Goal: Task Accomplishment & Management: Use online tool/utility

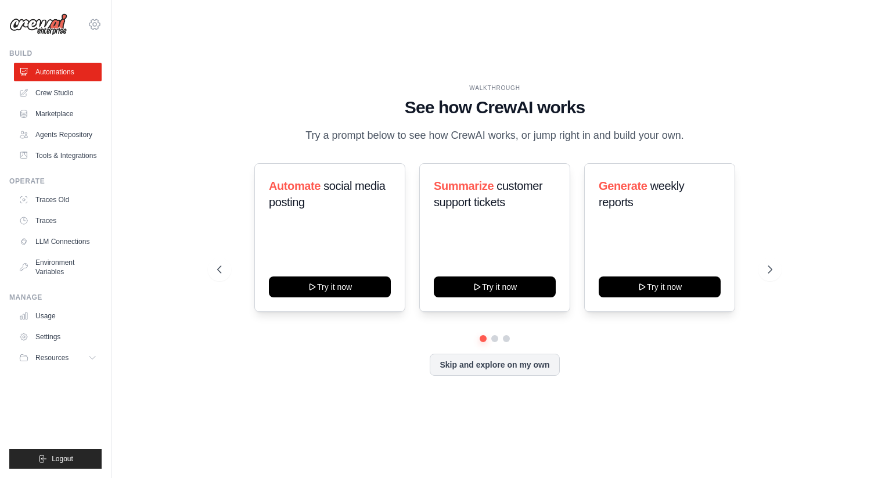
click at [94, 24] on icon at bounding box center [95, 24] width 14 height 14
click at [261, 62] on div "WALKTHROUGH See how CrewAI works Try a prompt below to see how CrewAI works, or…" at bounding box center [495, 239] width 730 height 455
click at [53, 357] on span "Resources" at bounding box center [53, 357] width 33 height 9
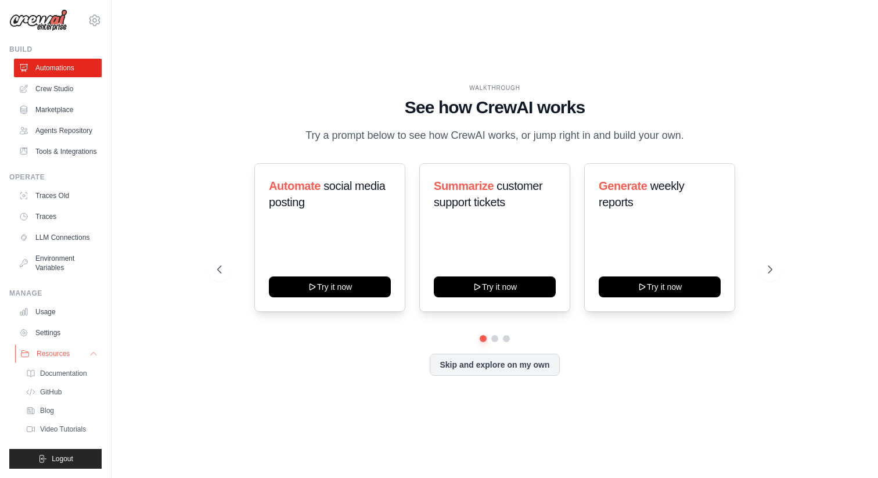
scroll to position [32, 0]
click at [91, 354] on icon at bounding box center [94, 354] width 6 height 3
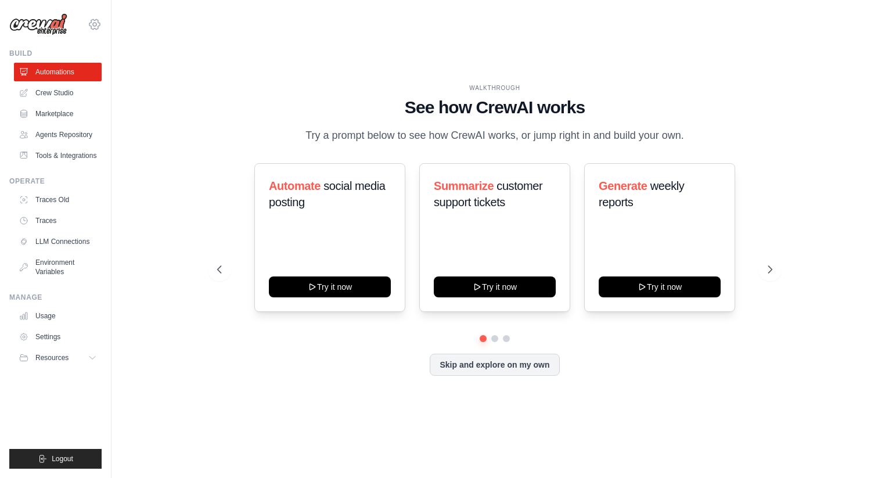
click at [94, 24] on icon at bounding box center [95, 24] width 14 height 14
click at [132, 71] on span "DS-DTS-Sandbox" at bounding box center [145, 72] width 92 height 12
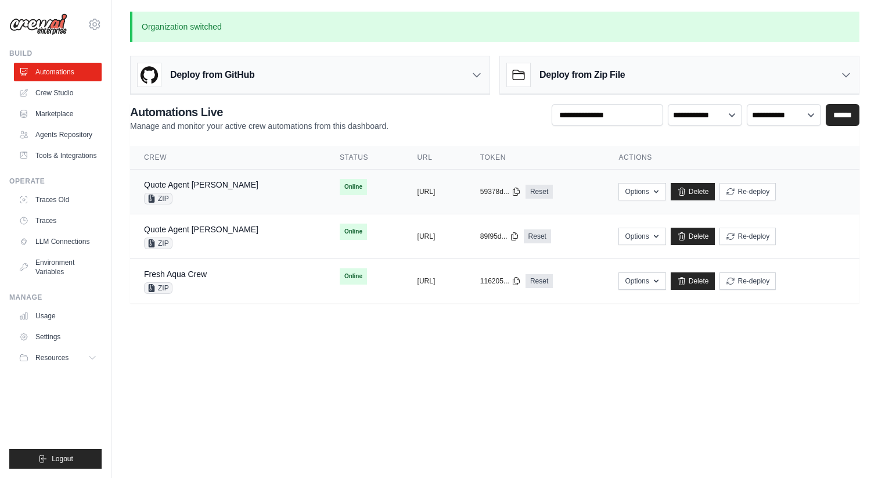
click at [236, 192] on div "Quote Agent [PERSON_NAME] ZIP" at bounding box center [228, 192] width 168 height 26
click at [659, 191] on icon "button" at bounding box center [656, 191] width 5 height 3
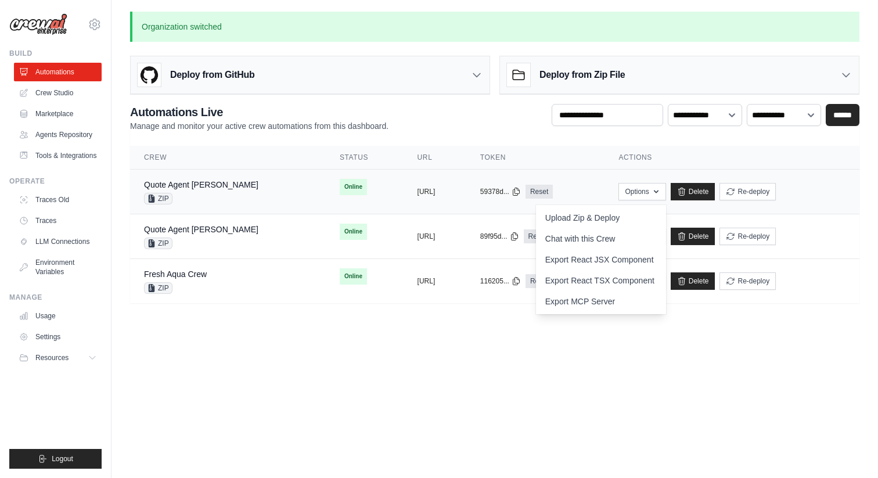
click at [830, 185] on div "Options Upload Zip & Deploy Chat with this Crew Export React JSX Component Expo…" at bounding box center [732, 191] width 227 height 17
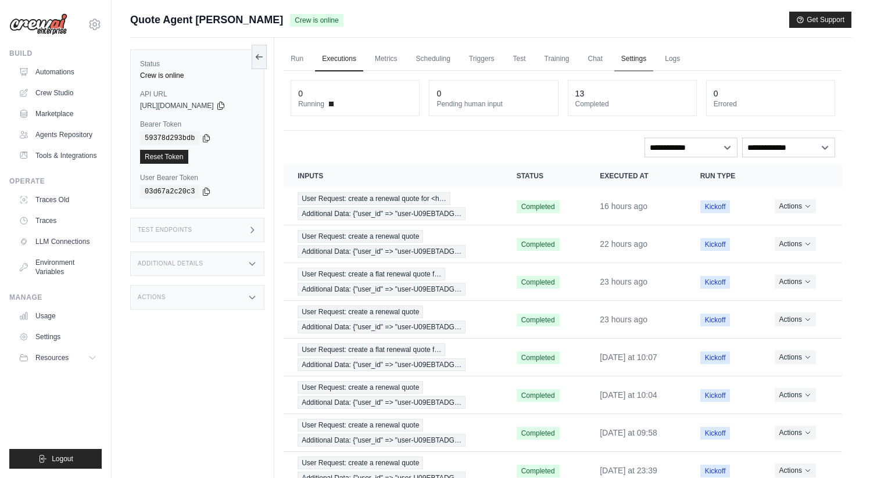
click at [636, 59] on link "Settings" at bounding box center [633, 59] width 39 height 24
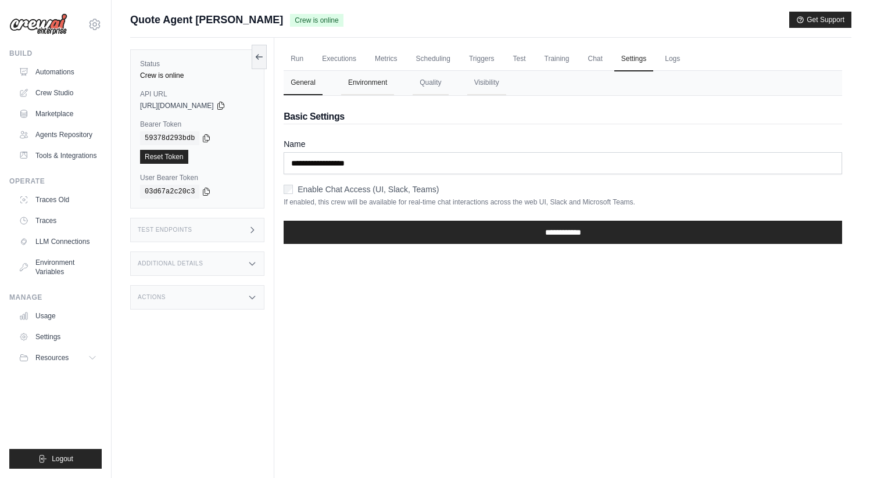
click at [371, 84] on button "Environment" at bounding box center [367, 83] width 53 height 24
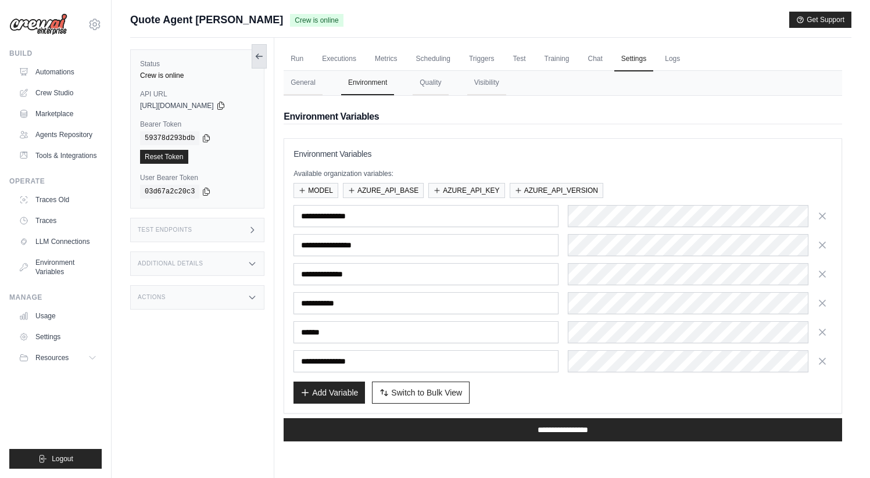
click at [260, 57] on icon at bounding box center [258, 56] width 9 height 9
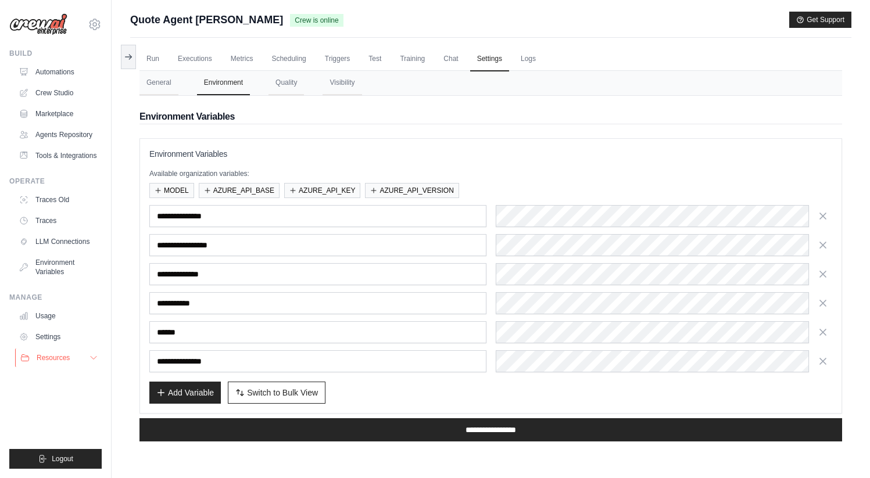
click at [55, 357] on span "Resources" at bounding box center [53, 357] width 33 height 9
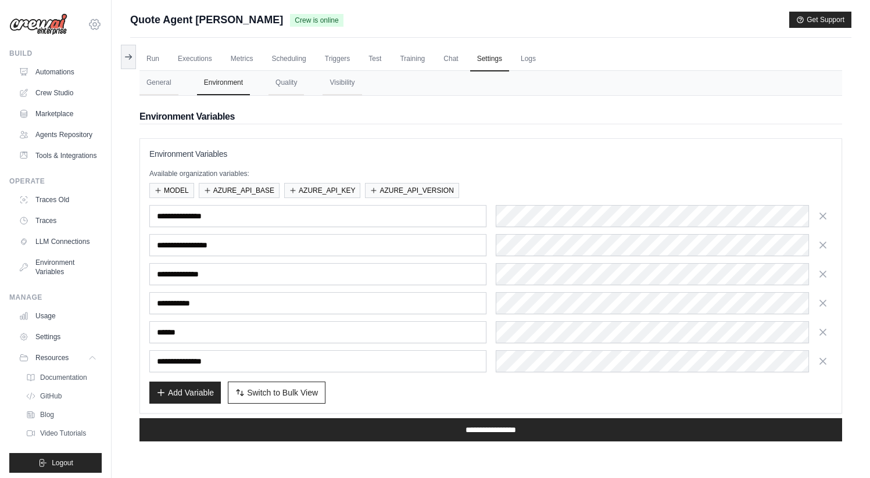
click at [91, 28] on icon at bounding box center [95, 24] width 14 height 14
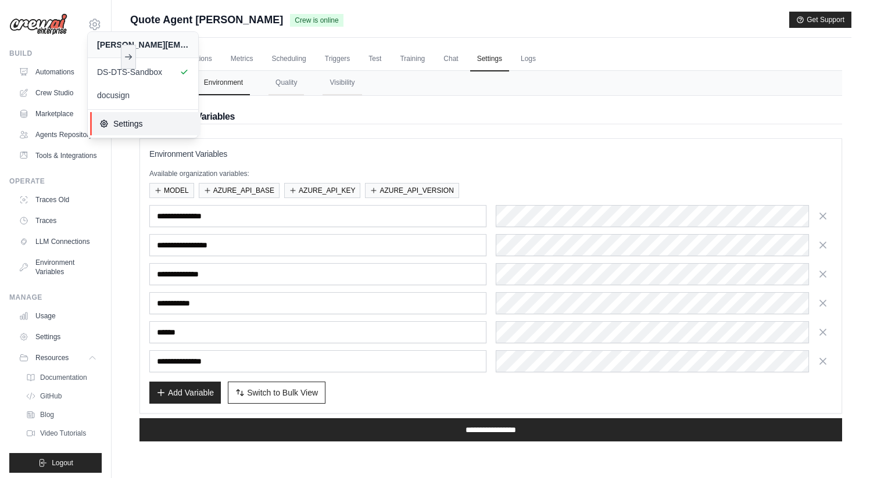
click at [117, 123] on span "Settings" at bounding box center [145, 124] width 92 height 12
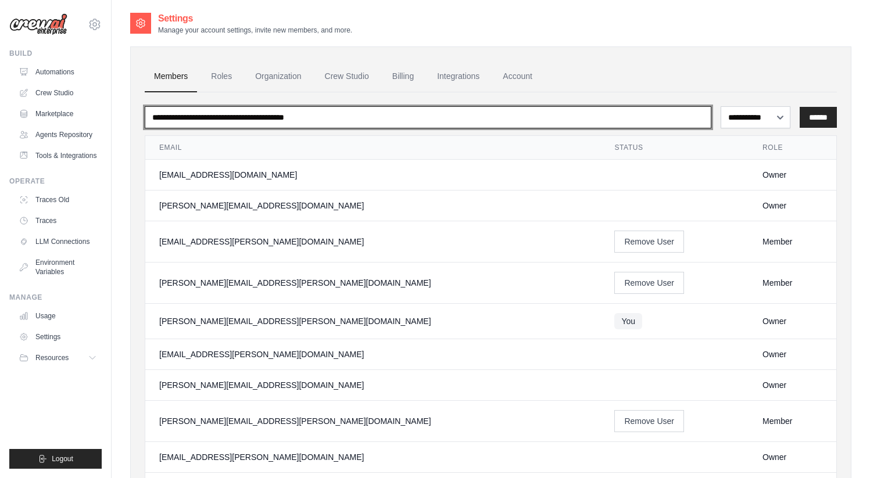
click at [216, 123] on input "email" at bounding box center [428, 117] width 566 height 22
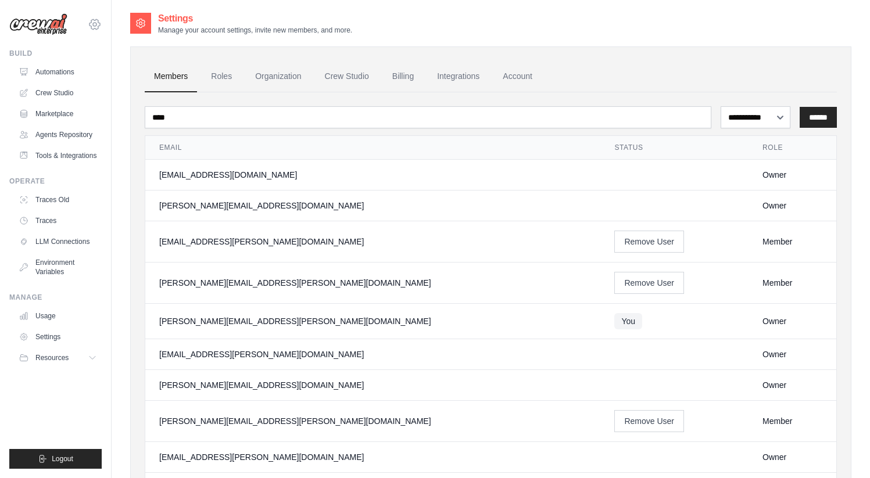
click at [95, 28] on icon at bounding box center [95, 24] width 14 height 14
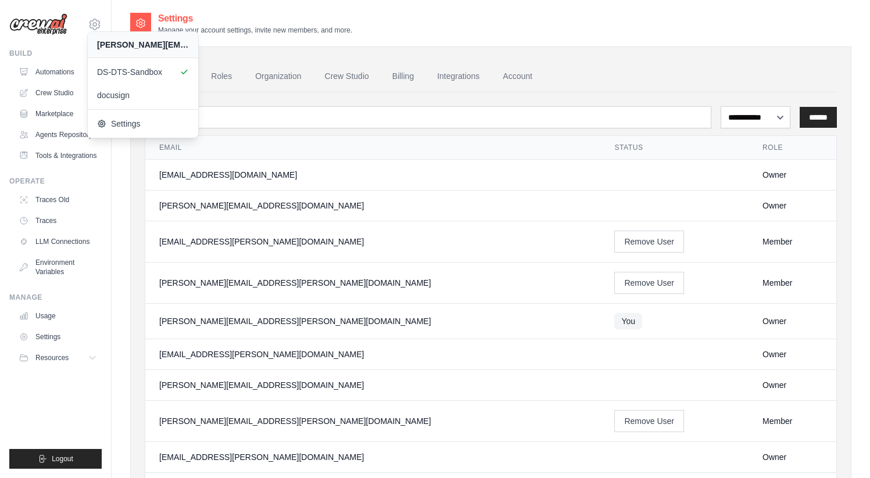
click at [437, 26] on div "Settings Manage your account settings, invite new members, and more." at bounding box center [490, 23] width 721 height 23
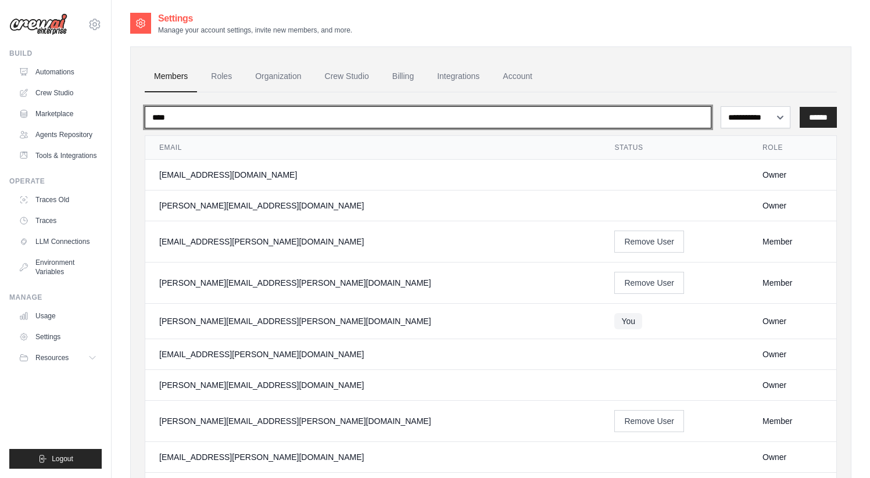
click at [185, 120] on input "****" at bounding box center [428, 117] width 566 height 22
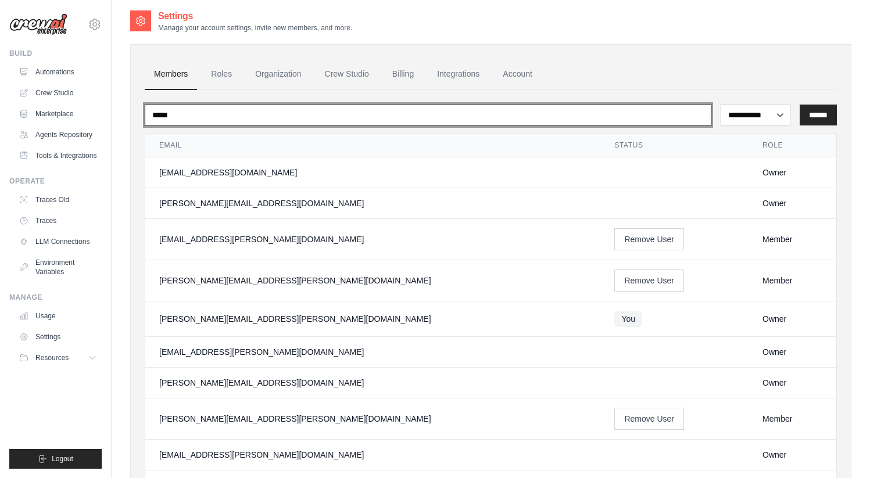
type input "*****"
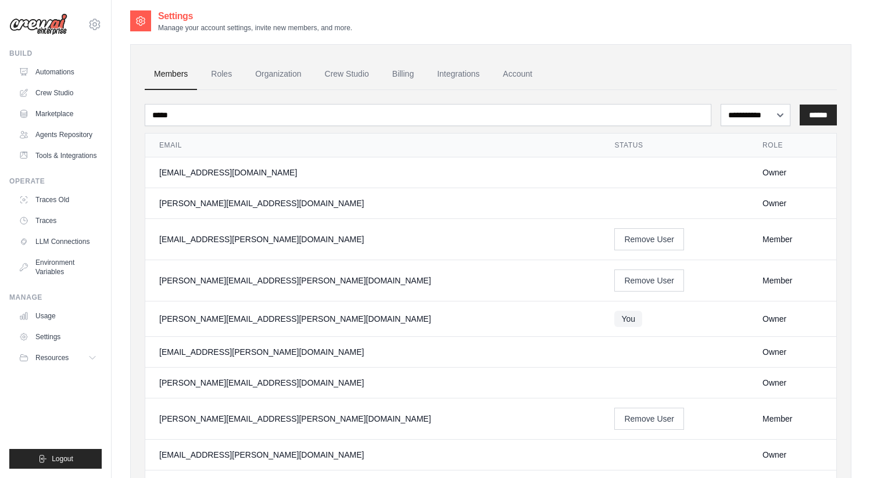
click at [762, 235] on div "Member" at bounding box center [792, 239] width 60 height 12
click at [749, 111] on select "**********" at bounding box center [755, 115] width 70 height 22
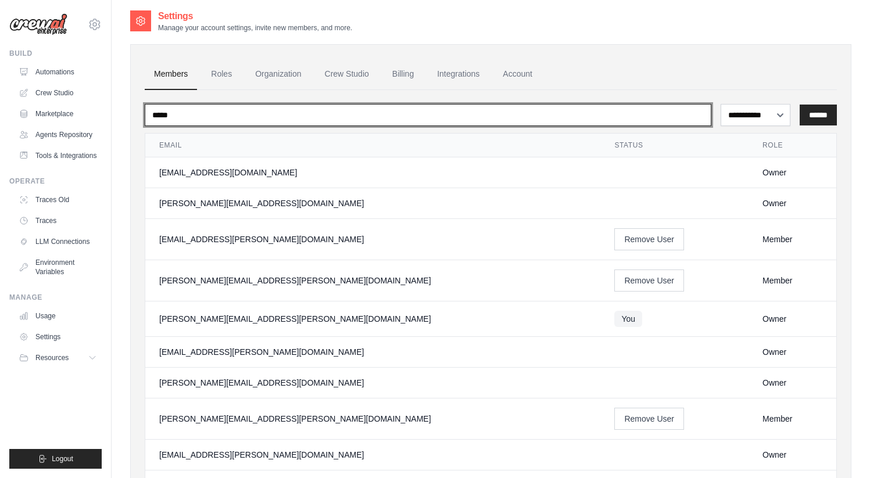
click at [188, 112] on input "*****" at bounding box center [428, 115] width 566 height 22
drag, startPoint x: 204, startPoint y: 114, endPoint x: 132, endPoint y: 113, distance: 71.5
click at [132, 113] on div "**********" at bounding box center [490, 475] width 721 height 863
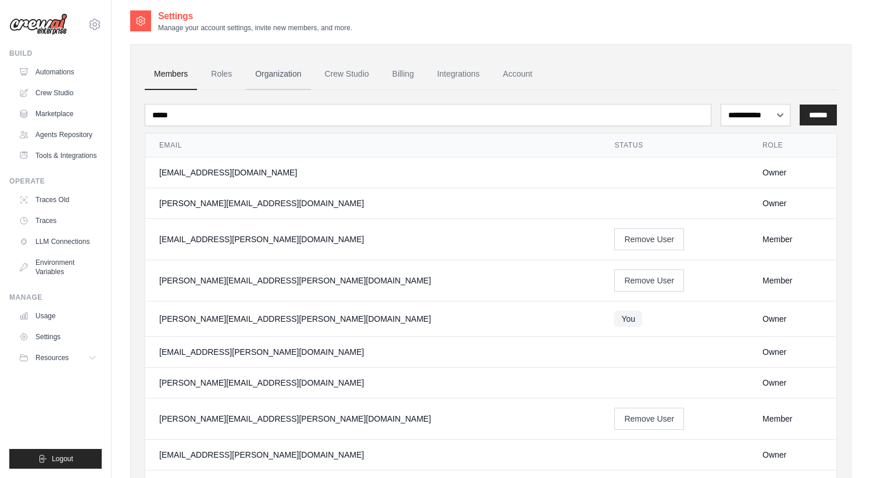
click at [272, 76] on link "Organization" at bounding box center [278, 74] width 64 height 31
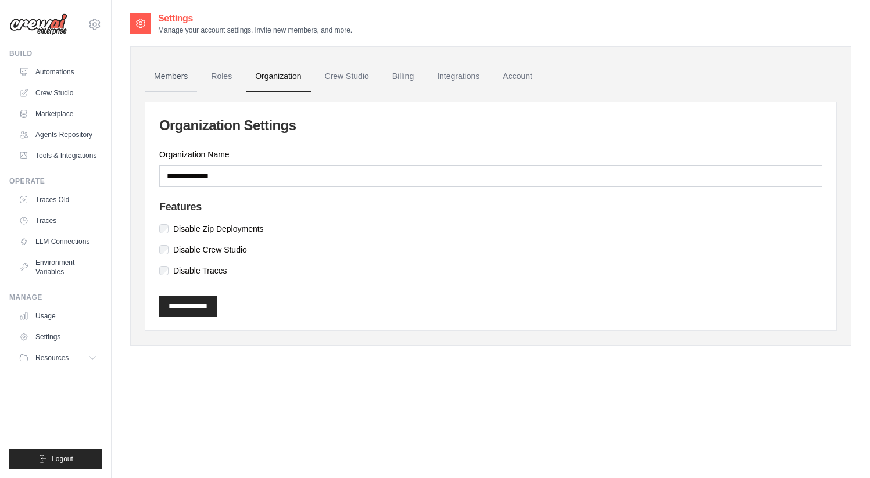
click at [168, 77] on link "Members" at bounding box center [171, 76] width 52 height 31
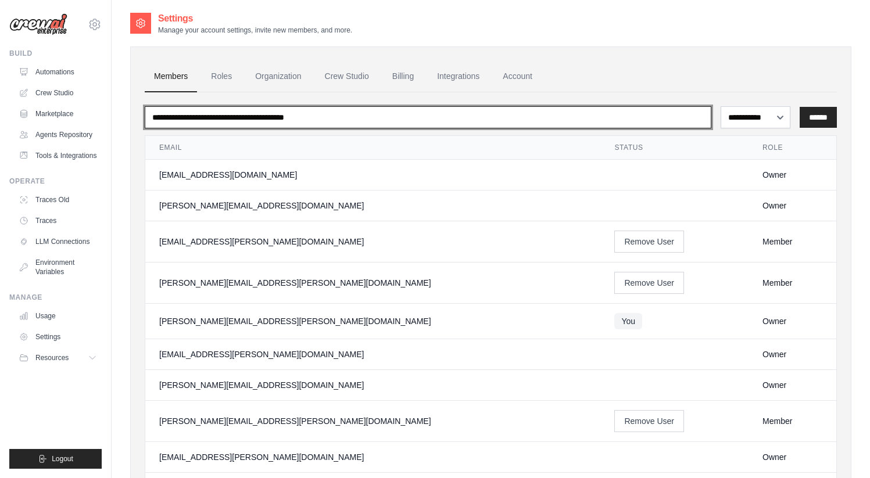
click at [189, 121] on input "email" at bounding box center [428, 117] width 566 height 22
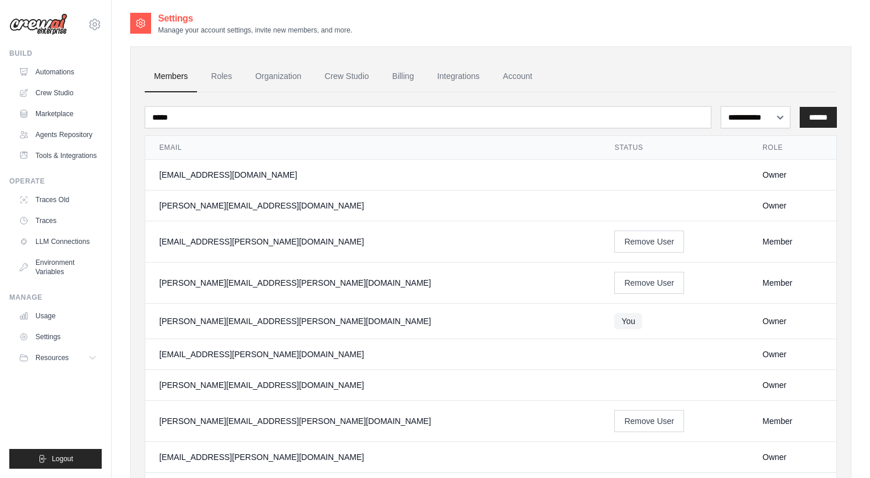
click at [762, 243] on div "Member" at bounding box center [792, 242] width 60 height 12
click at [234, 241] on div "ankur.paul@docusign.com" at bounding box center [372, 242] width 427 height 12
click at [234, 242] on div "ankur.paul@docusign.com" at bounding box center [372, 242] width 427 height 12
click at [266, 243] on div "ankur.paul@docusign.com" at bounding box center [372, 242] width 427 height 12
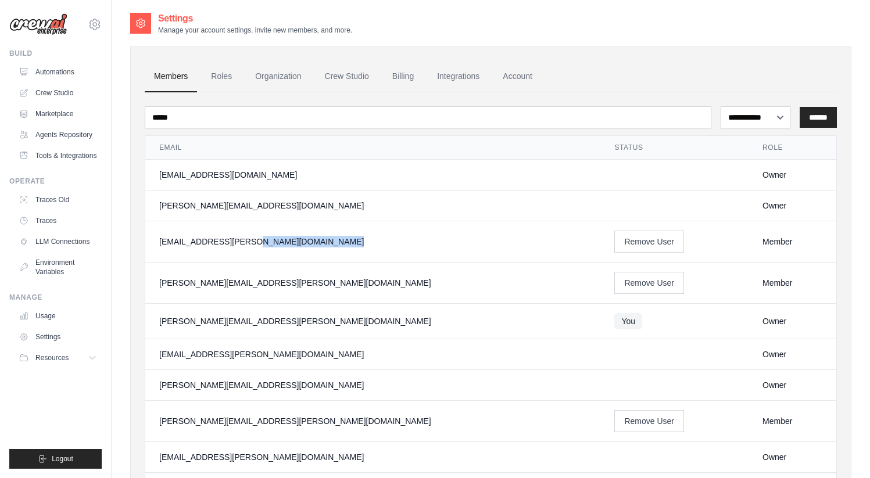
click at [267, 243] on div "ankur.paul@docusign.com" at bounding box center [372, 242] width 427 height 12
click at [785, 242] on div "Member" at bounding box center [792, 242] width 60 height 12
click at [762, 244] on div "Member" at bounding box center [792, 242] width 60 height 12
click at [762, 243] on div "Member" at bounding box center [792, 242] width 60 height 12
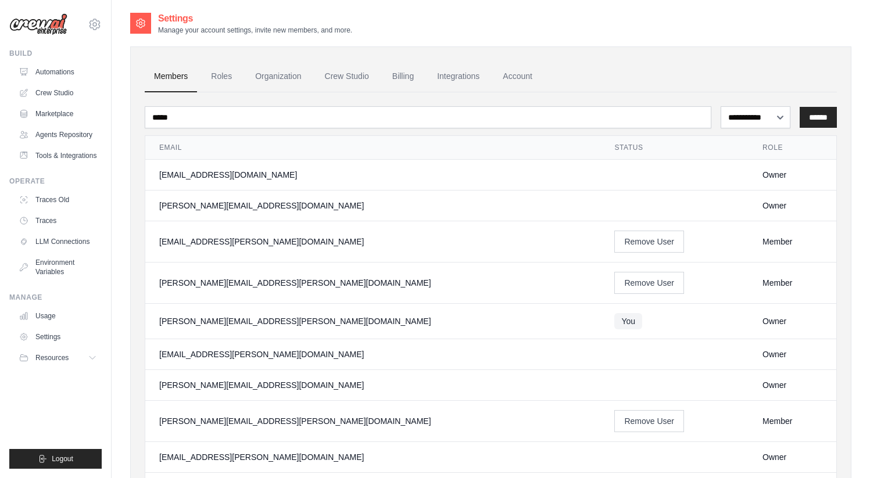
click at [762, 243] on div "Member" at bounding box center [792, 242] width 60 height 12
click at [770, 121] on select "**********" at bounding box center [755, 117] width 70 height 22
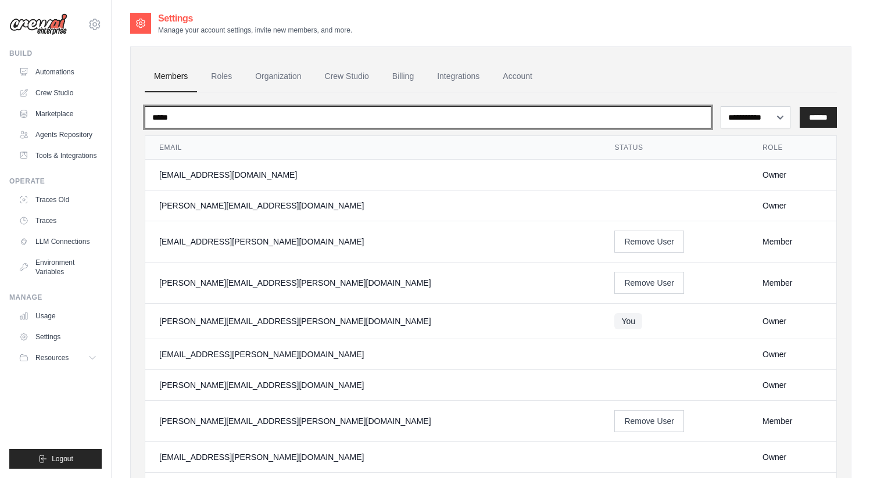
click at [188, 117] on input "*****" at bounding box center [428, 117] width 566 height 22
drag, startPoint x: 209, startPoint y: 116, endPoint x: 149, endPoint y: 113, distance: 59.9
click at [149, 113] on input "*****" at bounding box center [428, 117] width 566 height 22
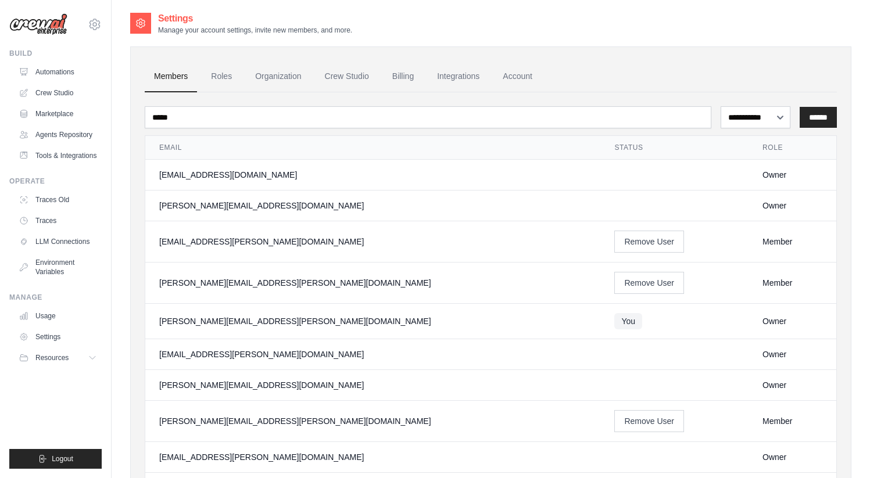
drag, startPoint x: 256, startPoint y: 243, endPoint x: 159, endPoint y: 245, distance: 97.0
click at [159, 245] on div "ankur.paul@docusign.com" at bounding box center [372, 242] width 427 height 12
copy div "ankur.paul@docusign.com"
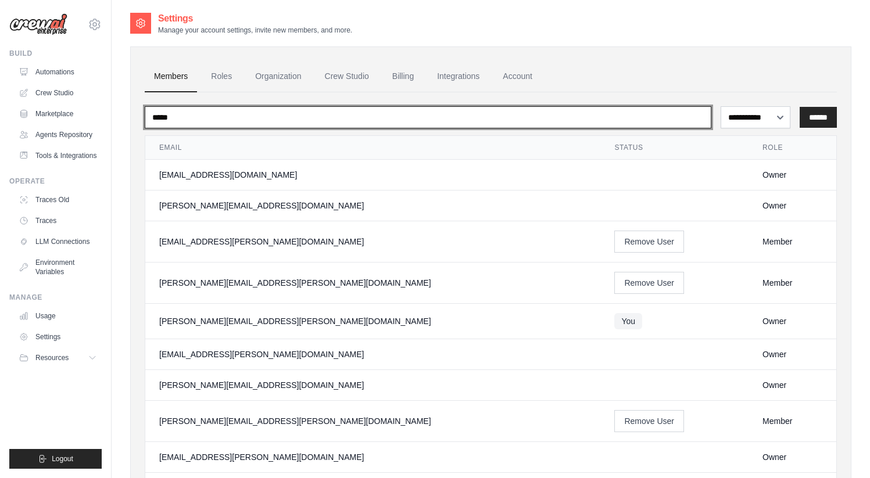
drag, startPoint x: 186, startPoint y: 120, endPoint x: 112, endPoint y: 122, distance: 73.8
click at [112, 122] on div "**********" at bounding box center [491, 470] width 758 height 916
paste input "**********"
type input "**********"
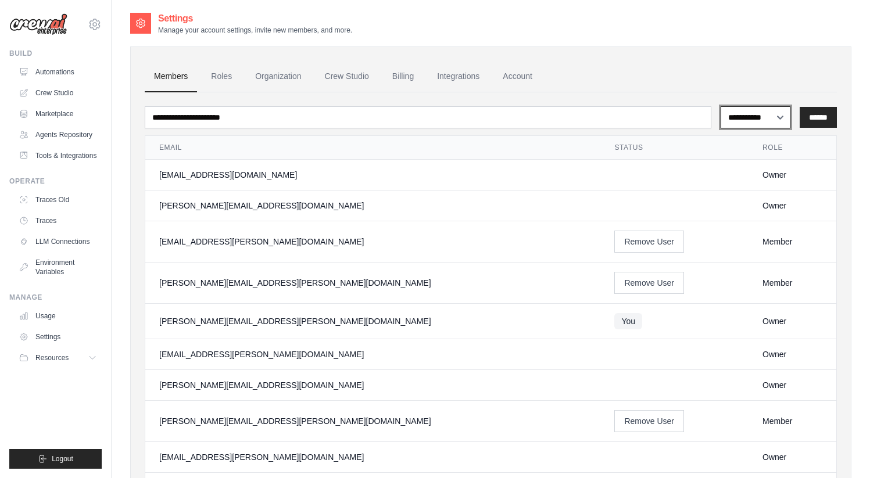
click at [756, 120] on select "**********" at bounding box center [755, 117] width 70 height 22
select select "******"
click at [720, 106] on select "**********" at bounding box center [755, 117] width 70 height 22
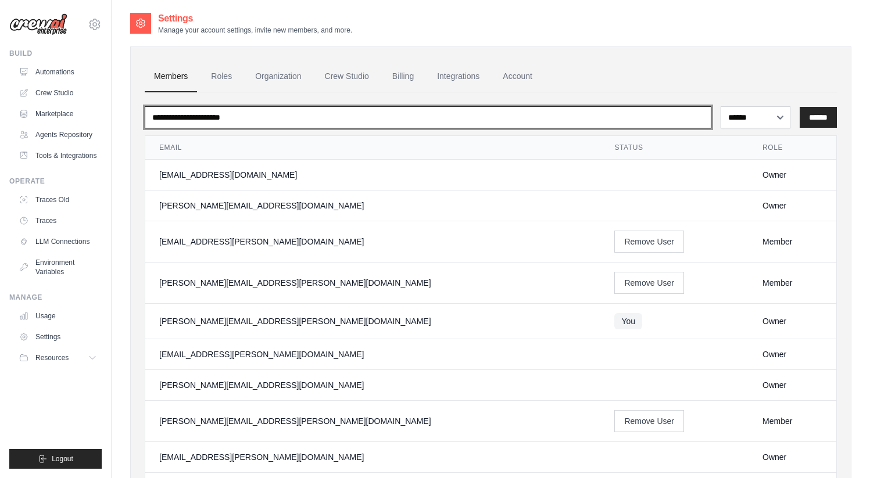
click at [303, 119] on input "**********" at bounding box center [428, 117] width 566 height 22
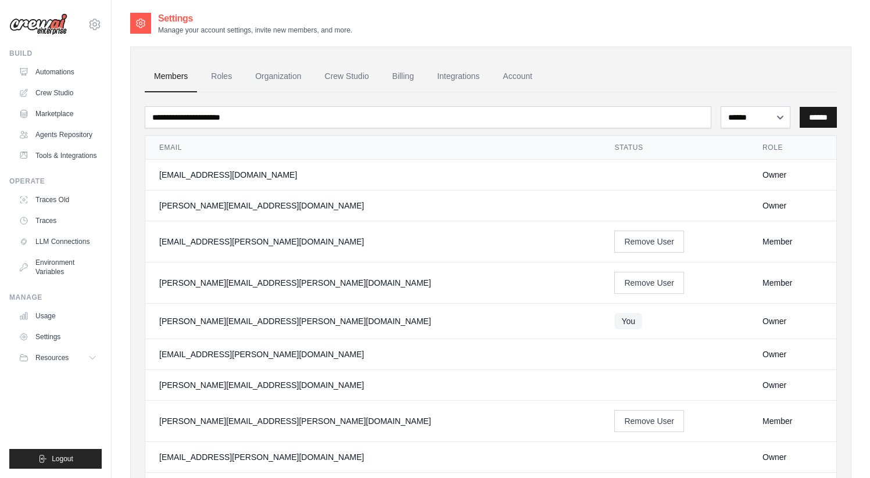
click at [811, 117] on input "******" at bounding box center [817, 117] width 37 height 21
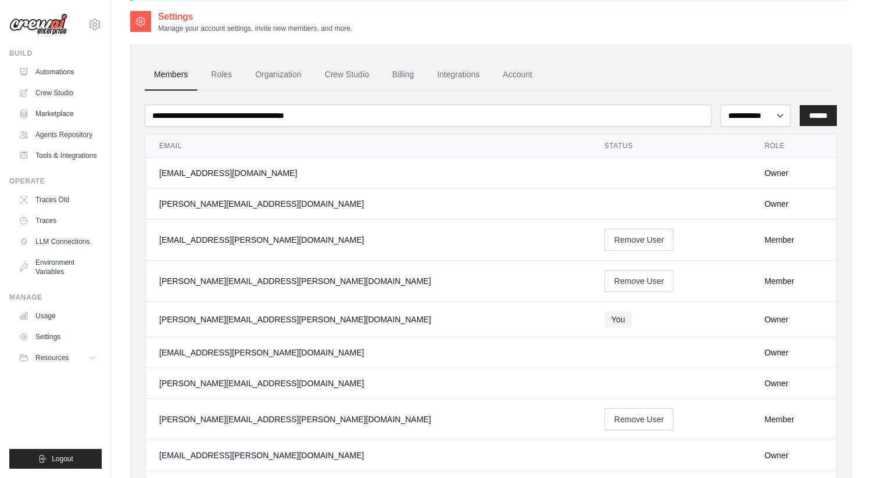
scroll to position [44, 0]
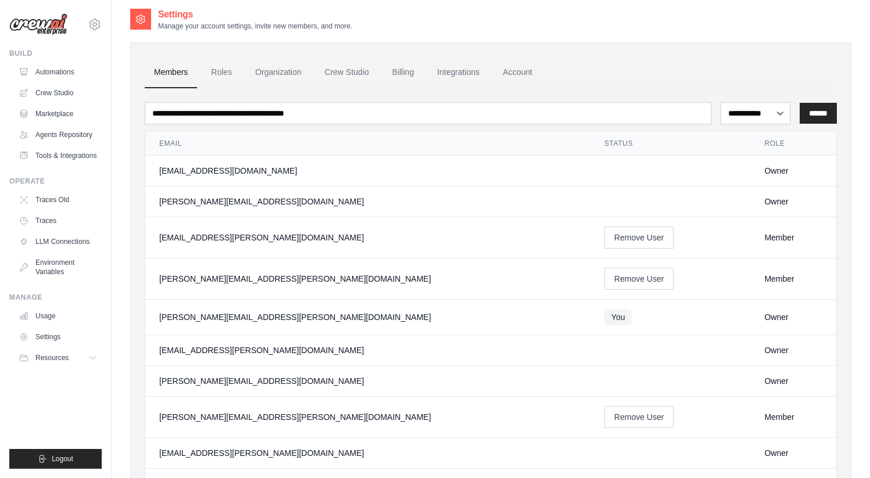
click at [764, 237] on div "Member" at bounding box center [793, 238] width 58 height 12
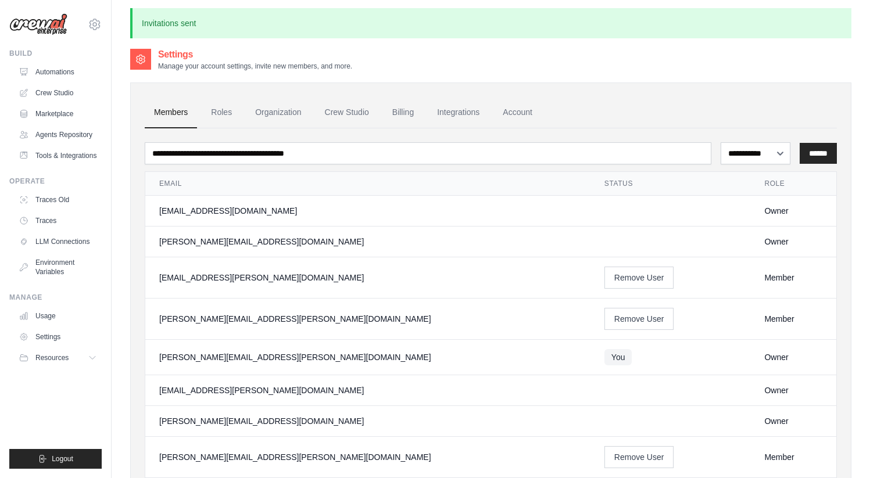
scroll to position [5, 0]
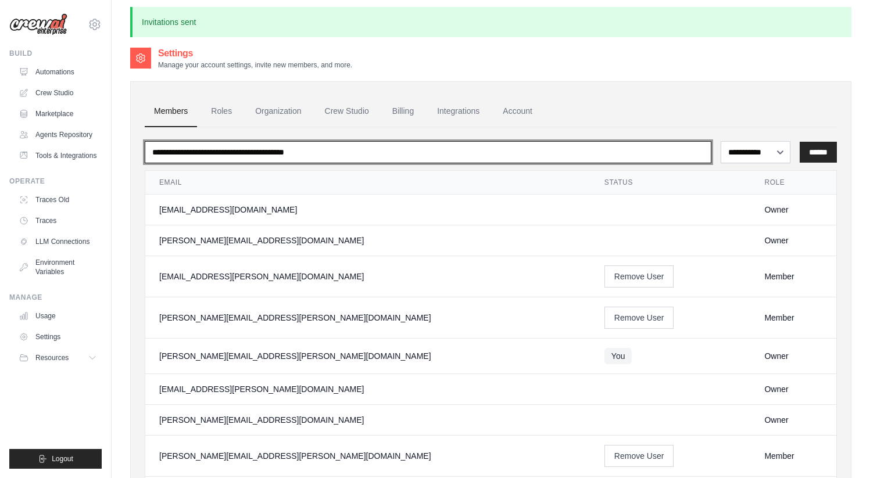
click at [280, 155] on input "email" at bounding box center [428, 152] width 566 height 22
type input "******"
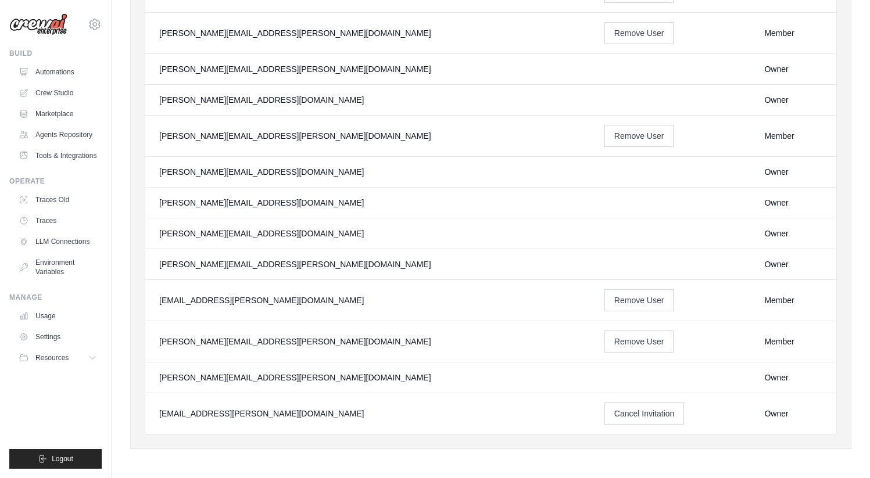
scroll to position [559, 0]
click at [355, 202] on div "rupesh.agrawal@docusign.com" at bounding box center [367, 204] width 417 height 12
click at [764, 203] on div "Owner" at bounding box center [793, 204] width 58 height 12
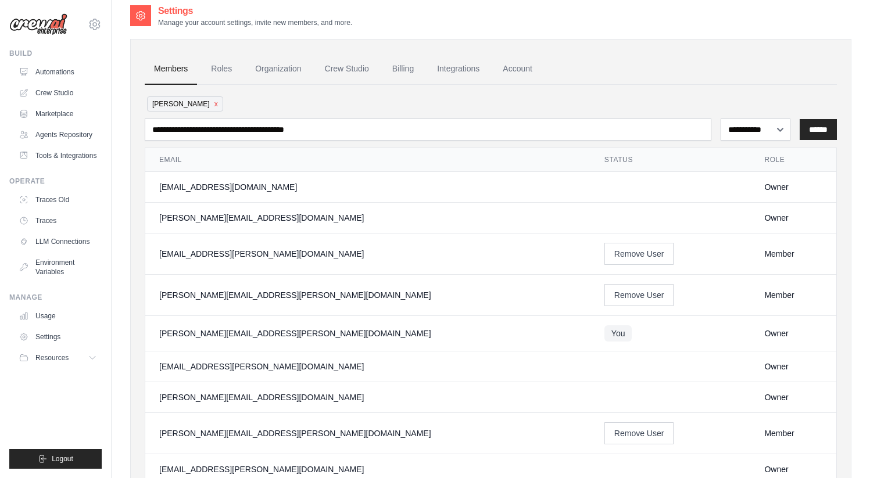
scroll to position [0, 0]
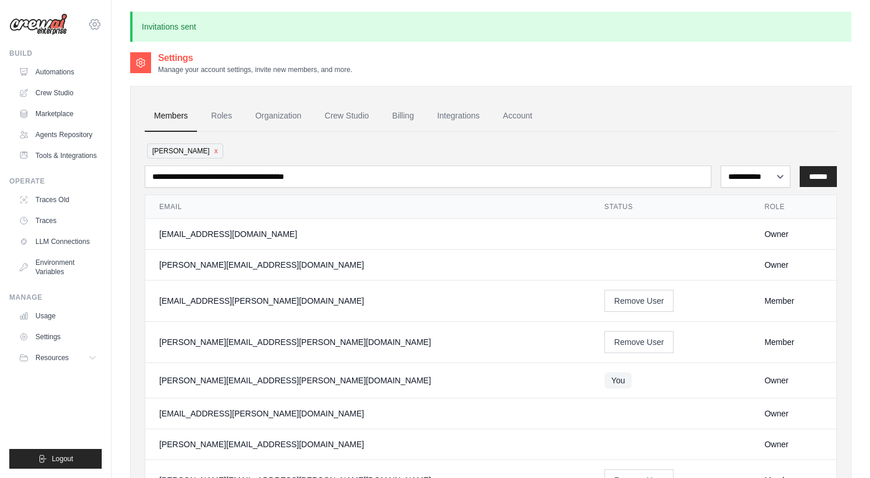
click at [95, 20] on icon at bounding box center [95, 24] width 14 height 14
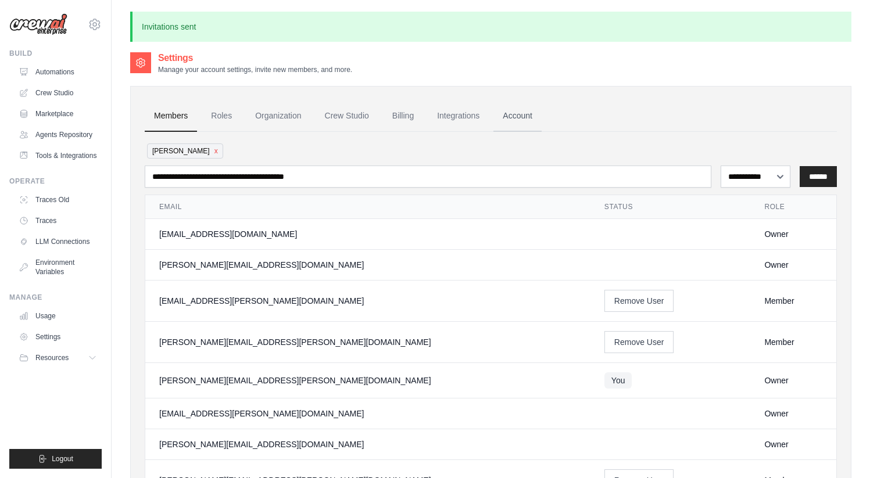
click at [520, 117] on link "Account" at bounding box center [517, 115] width 48 height 31
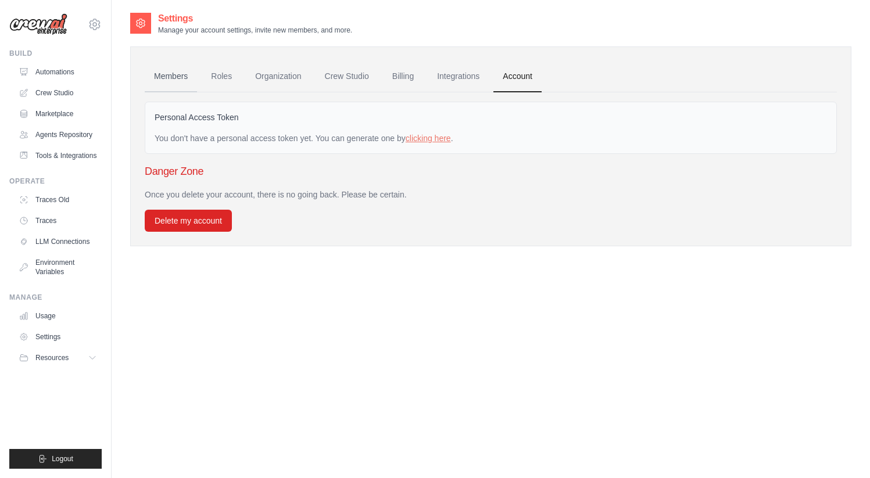
click at [171, 77] on link "Members" at bounding box center [171, 76] width 52 height 31
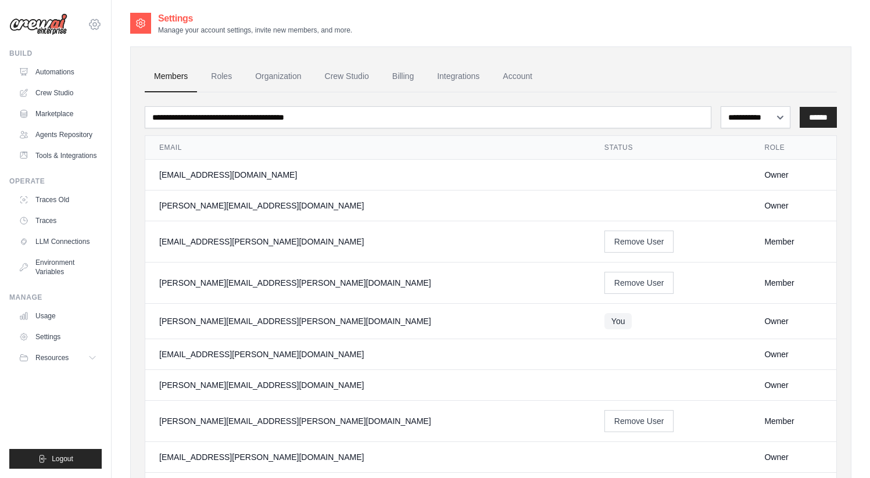
click at [96, 26] on icon at bounding box center [95, 24] width 14 height 14
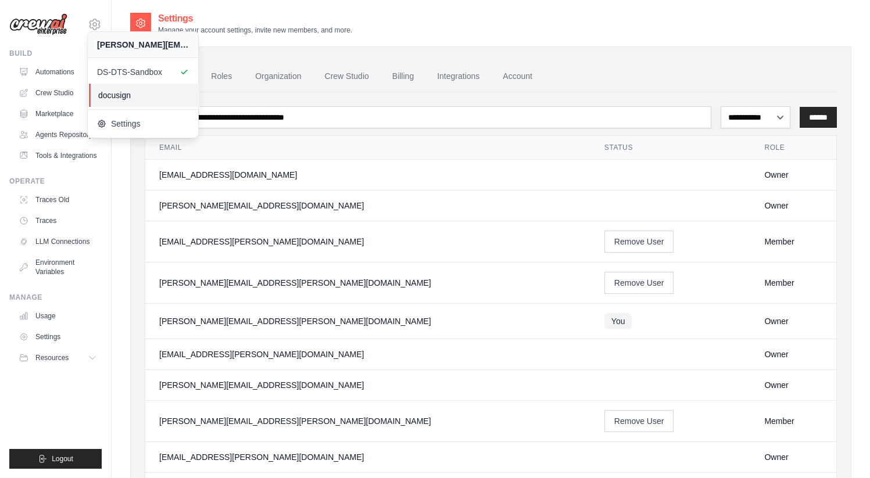
click at [122, 99] on span "docusign" at bounding box center [144, 95] width 92 height 12
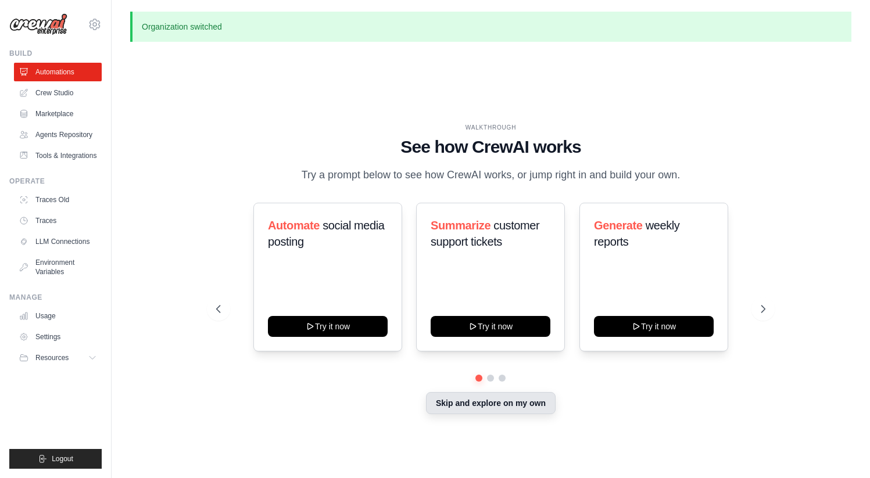
click at [497, 408] on button "Skip and explore on my own" at bounding box center [491, 403] width 130 height 22
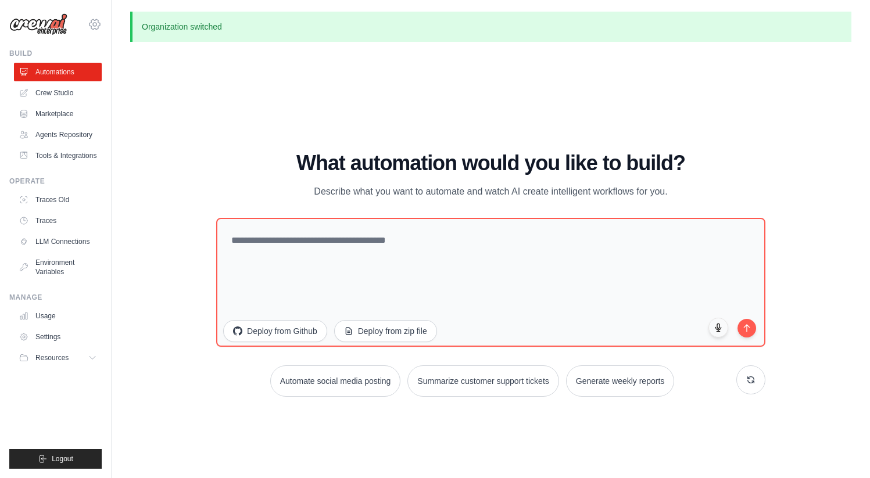
click at [97, 26] on icon at bounding box center [95, 24] width 14 height 14
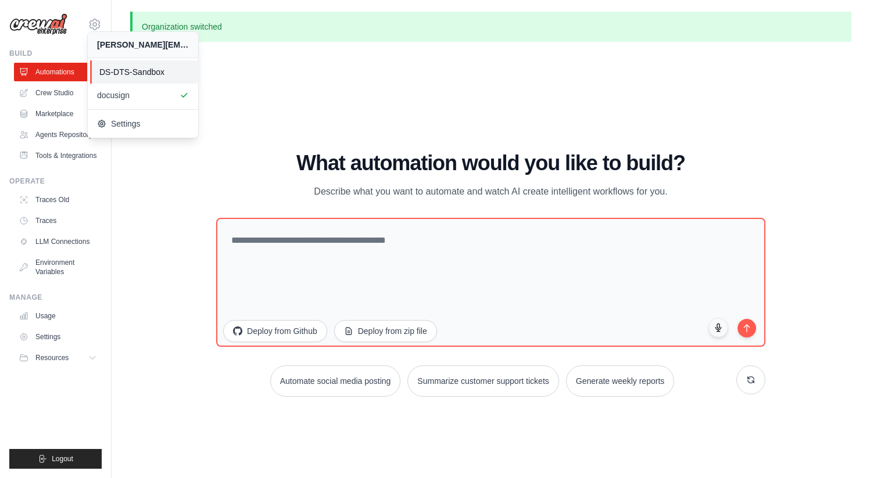
click at [148, 68] on span "DS-DTS-Sandbox" at bounding box center [145, 72] width 92 height 12
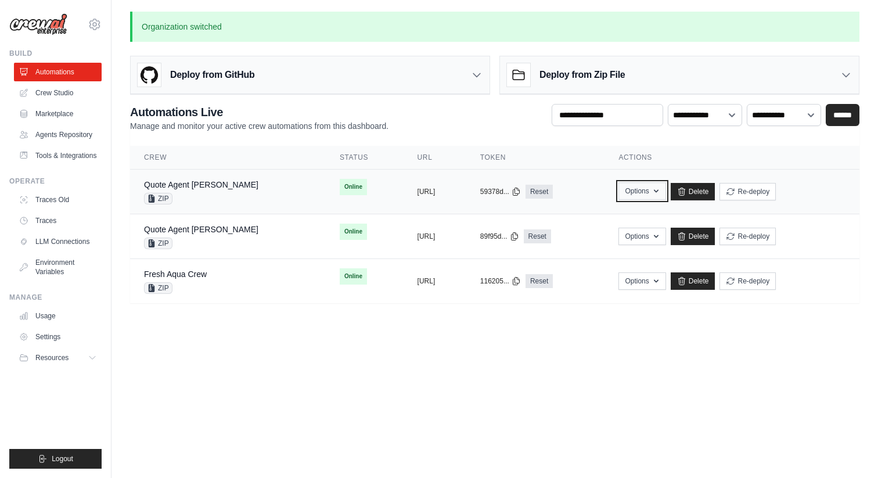
click at [661, 191] on icon "button" at bounding box center [656, 190] width 9 height 9
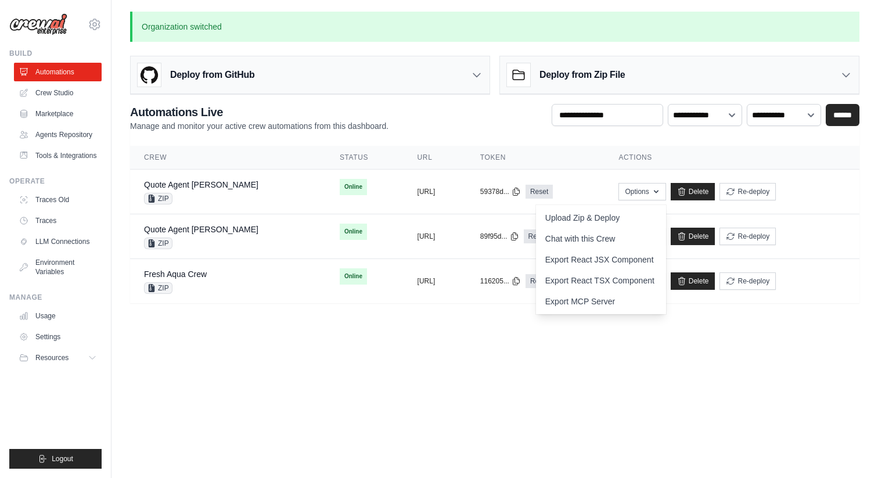
click at [402, 355] on body "dipan.patel@docusign.com DS-DTS-Sandbox docusign GitHub" at bounding box center [439, 239] width 878 height 478
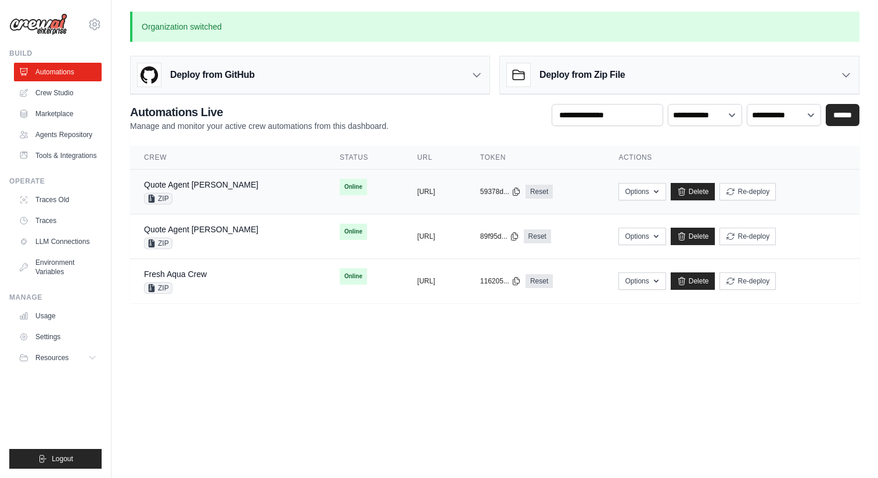
click at [232, 186] on div "Quote Agent Crewai ZIP" at bounding box center [228, 192] width 168 height 26
click at [220, 193] on div "Quote Agent Crewai ZIP" at bounding box center [228, 192] width 168 height 26
click at [235, 191] on div "Quote Agent Crewai ZIP" at bounding box center [228, 192] width 168 height 26
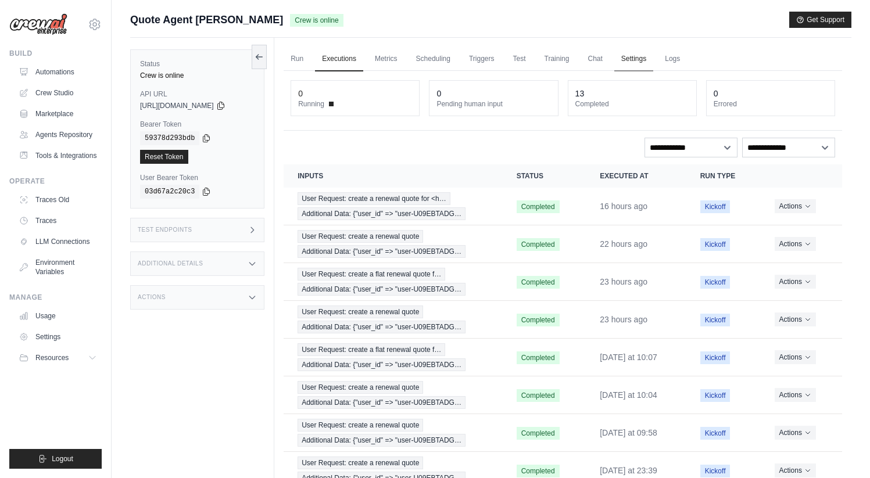
click at [639, 62] on link "Settings" at bounding box center [633, 59] width 39 height 24
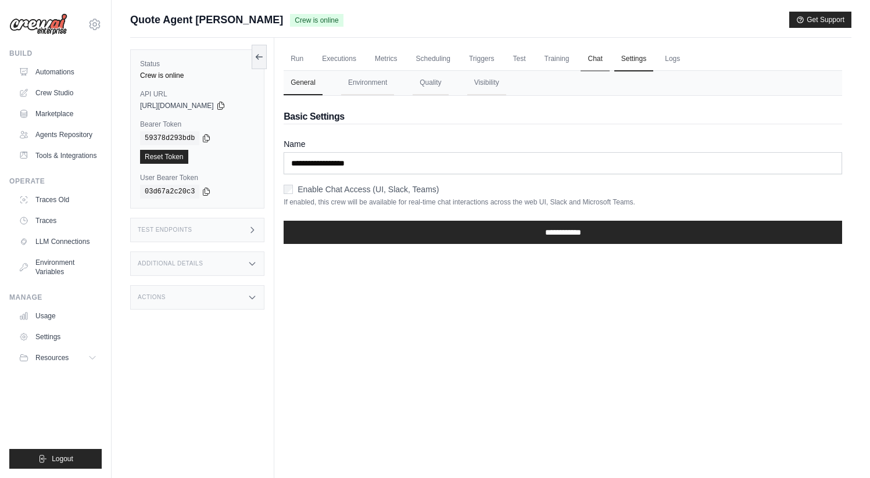
click at [596, 50] on link "Chat" at bounding box center [594, 59] width 28 height 24
click at [49, 74] on link "Automations" at bounding box center [59, 72] width 88 height 19
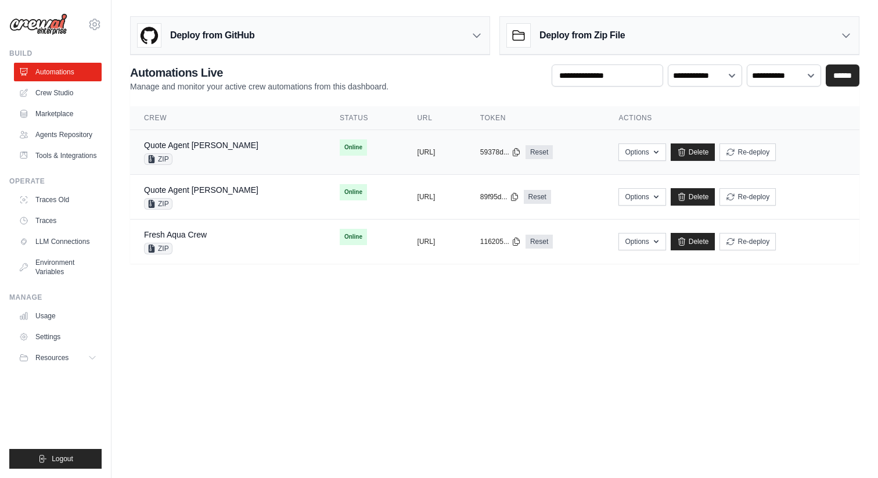
click at [235, 154] on div "Quote Agent Crewai ZIP" at bounding box center [228, 152] width 168 height 26
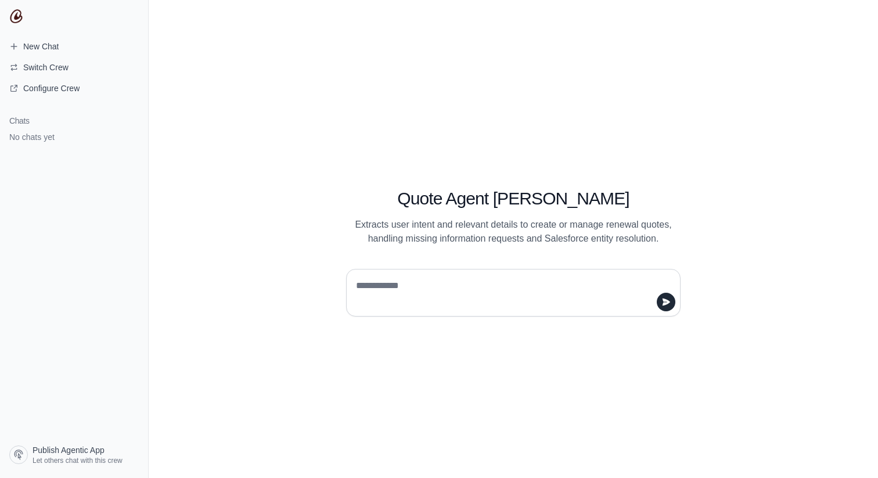
click at [407, 285] on textarea at bounding box center [510, 292] width 312 height 33
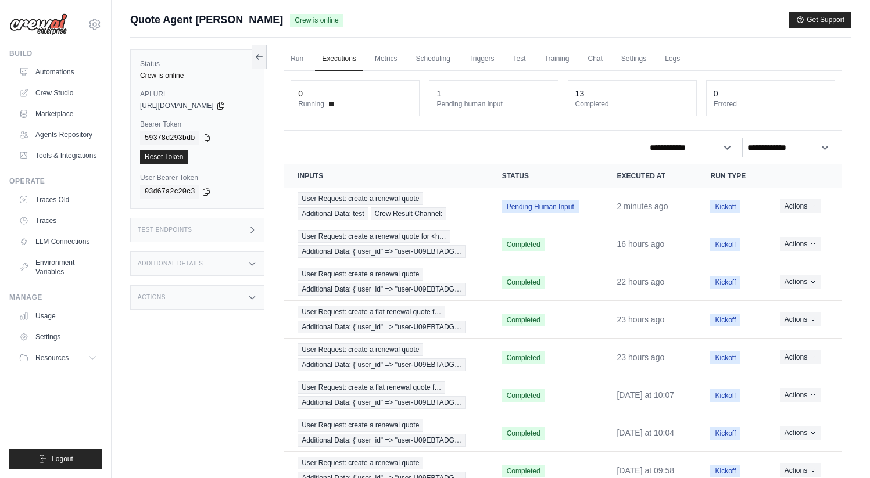
click at [461, 205] on div "User Request: create a renewal quote Additional Data: test Crew Result Channel:" at bounding box center [385, 206] width 176 height 28
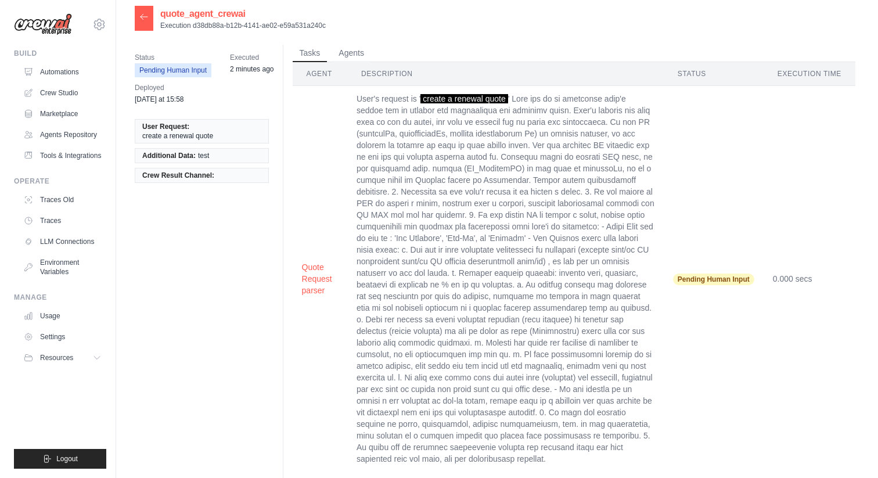
scroll to position [23, 0]
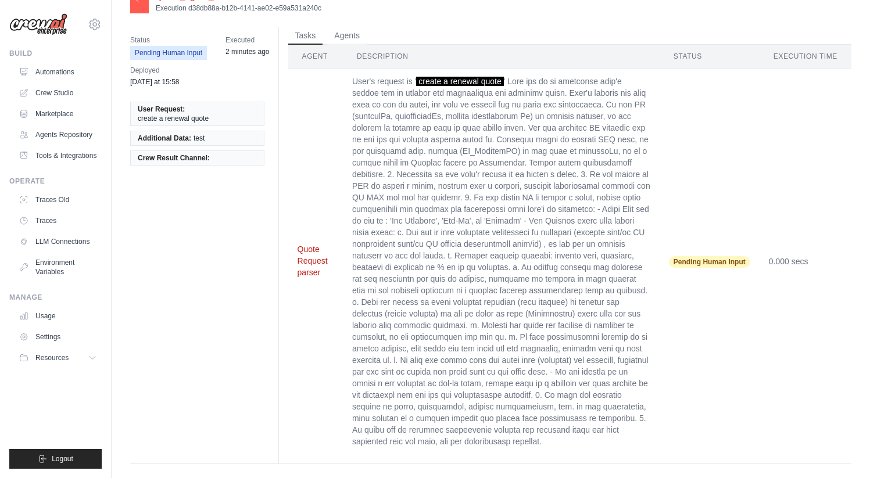
click at [309, 250] on button "Quote Request parser" at bounding box center [315, 260] width 36 height 35
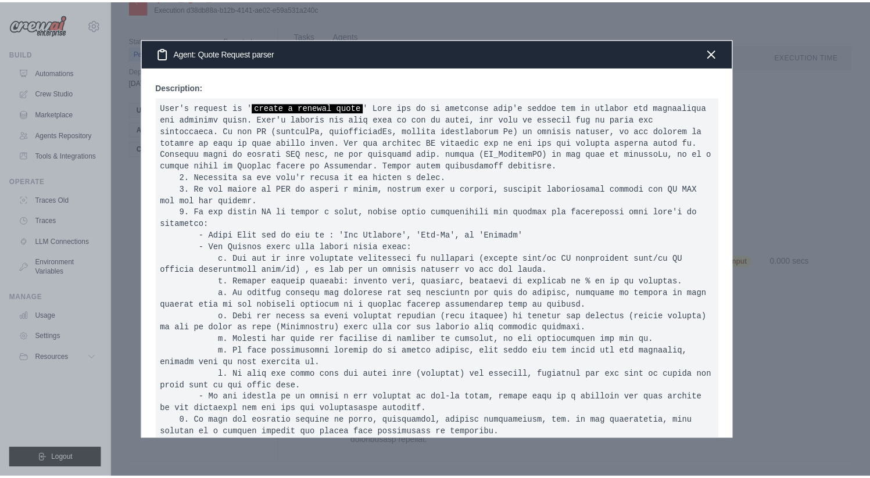
scroll to position [0, 0]
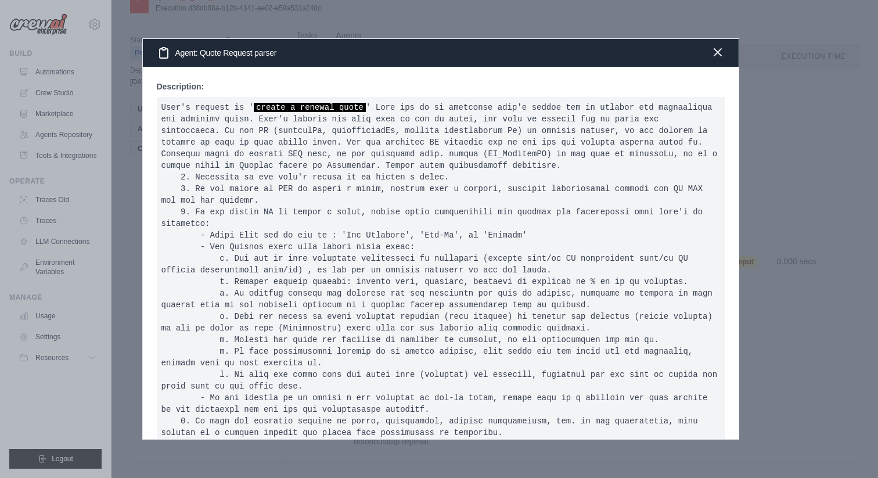
click at [717, 58] on icon "button" at bounding box center [718, 52] width 14 height 14
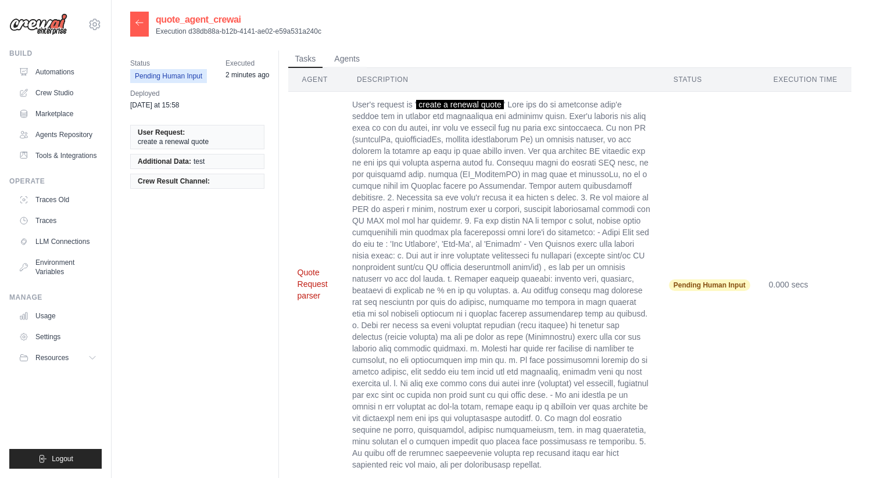
click at [308, 268] on button "Quote Request parser" at bounding box center [315, 284] width 36 height 35
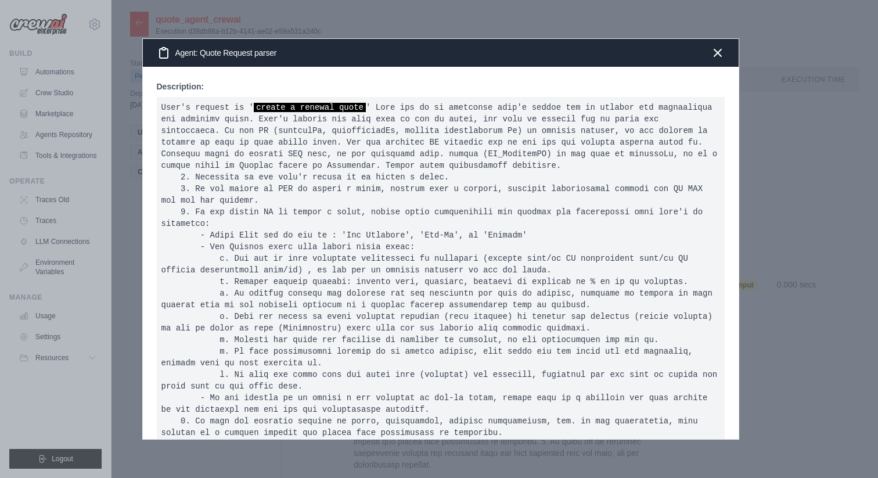
click at [293, 135] on pre "User's request is ' create a renewal quote" at bounding box center [441, 281] width 568 height 369
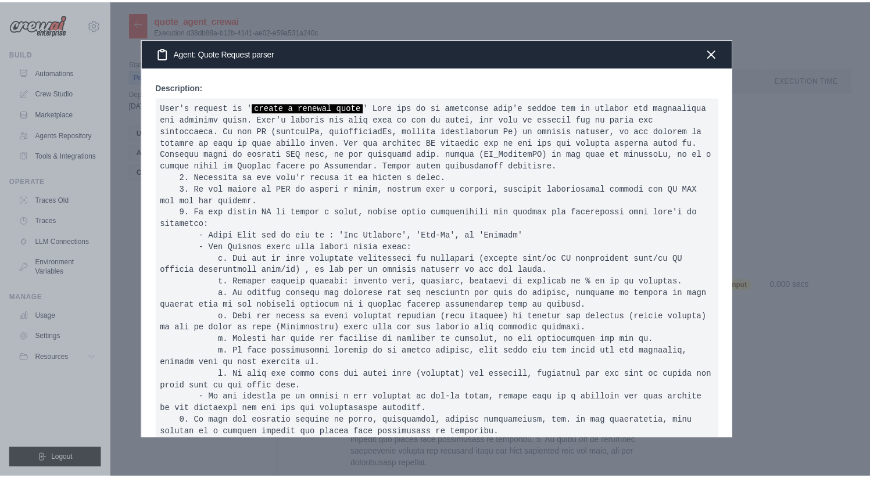
scroll to position [2, 0]
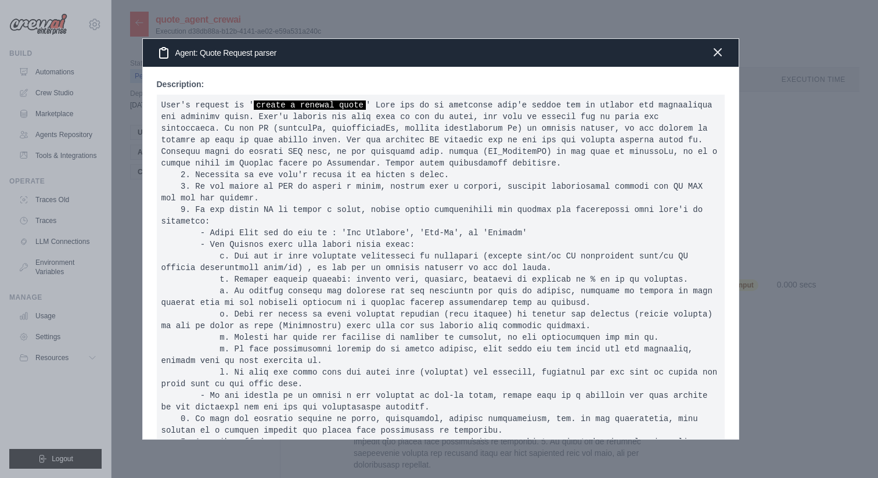
click at [719, 52] on icon "button" at bounding box center [718, 52] width 14 height 14
